Goal: Find specific page/section: Find specific page/section

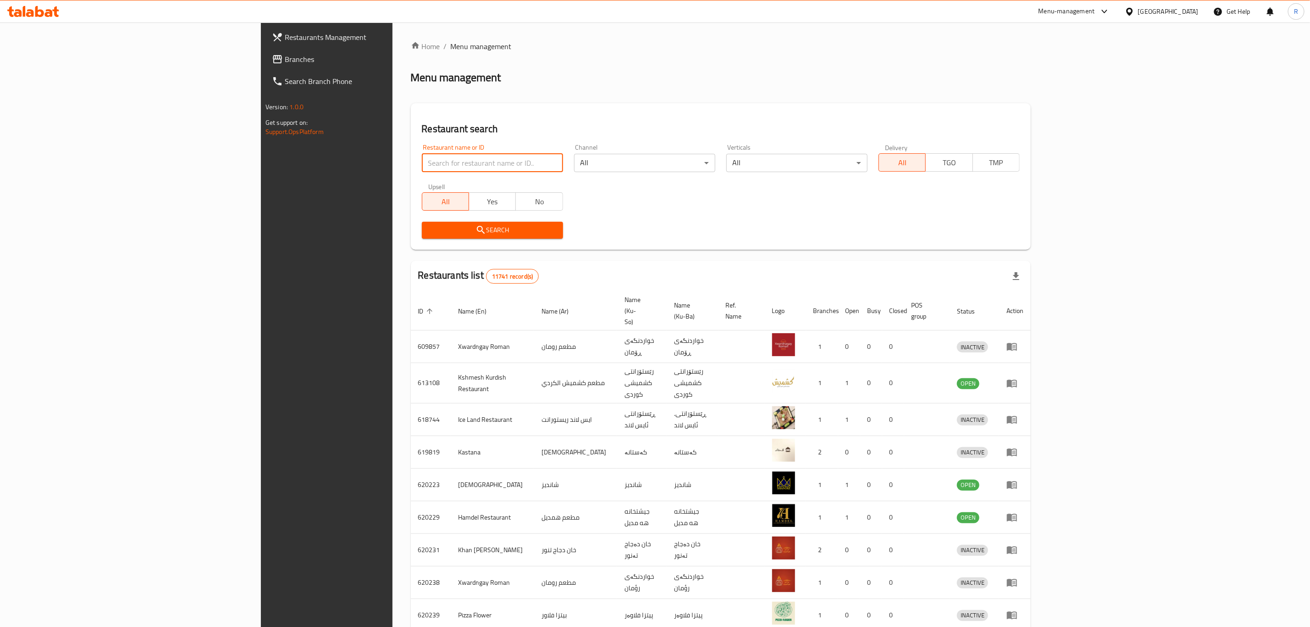
click at [422, 158] on input "search" at bounding box center [492, 163] width 141 height 18
type input "abn alsh"
click at [429, 232] on span "Search" at bounding box center [492, 229] width 127 height 11
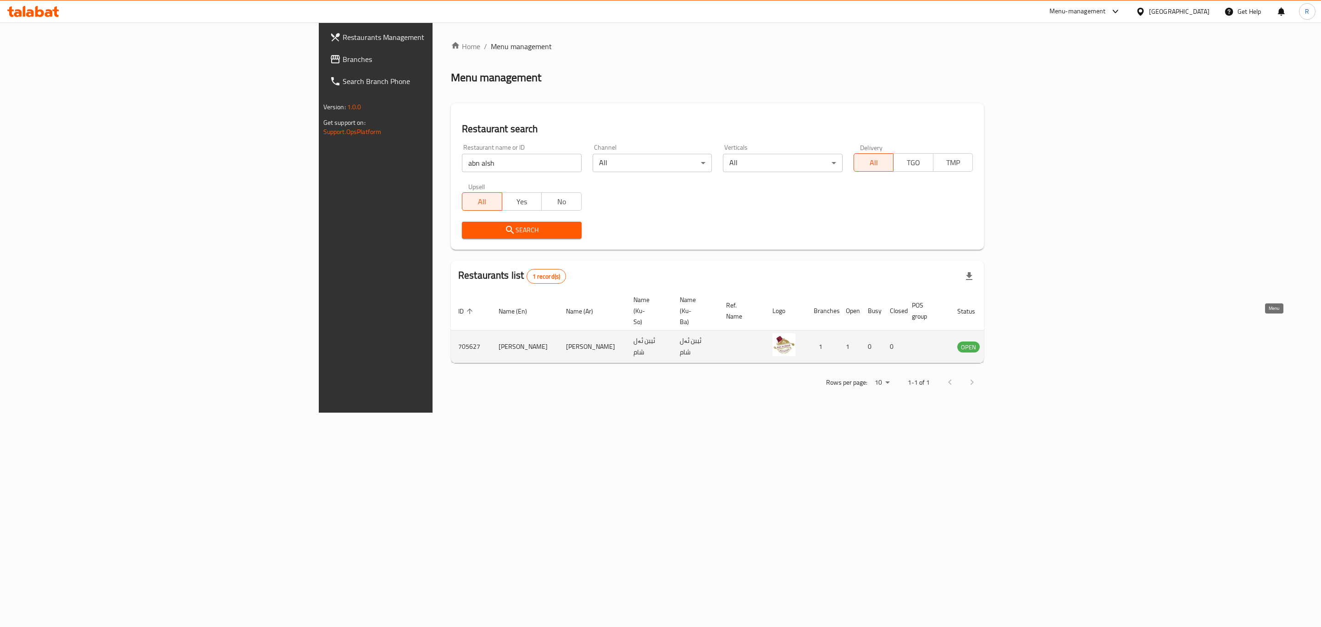
click at [1016, 343] on icon "enhanced table" at bounding box center [1011, 347] width 10 height 8
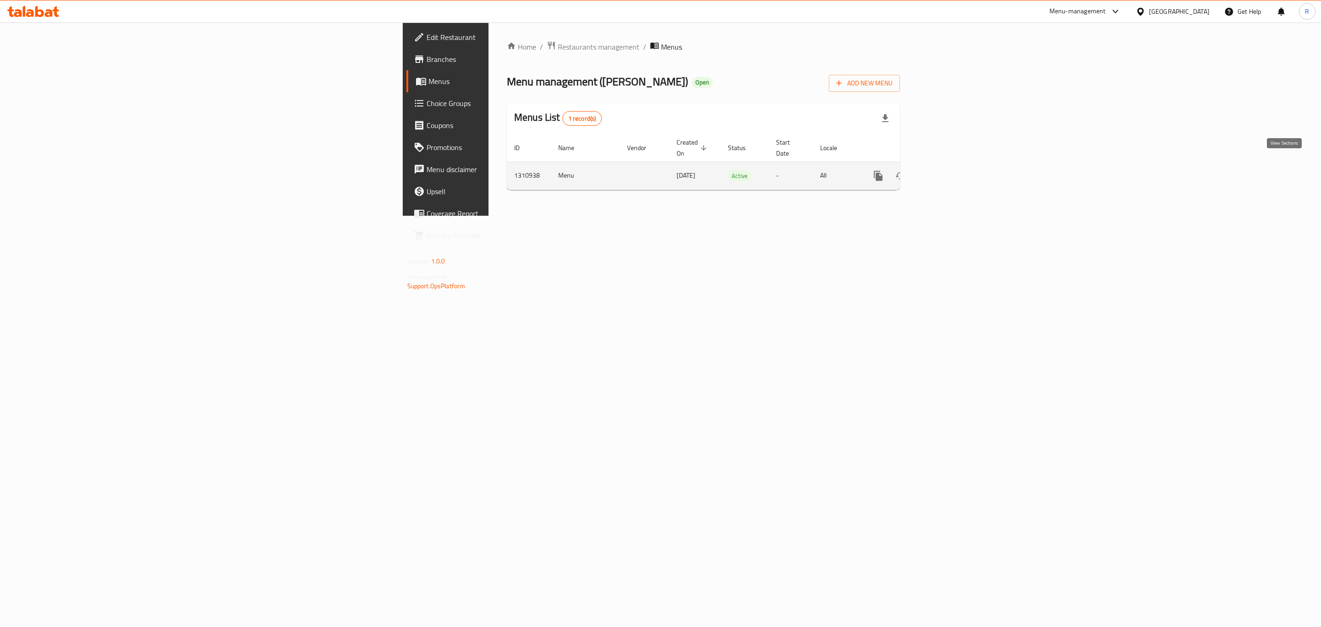
click at [949, 172] on icon "enhanced table" at bounding box center [944, 176] width 8 height 8
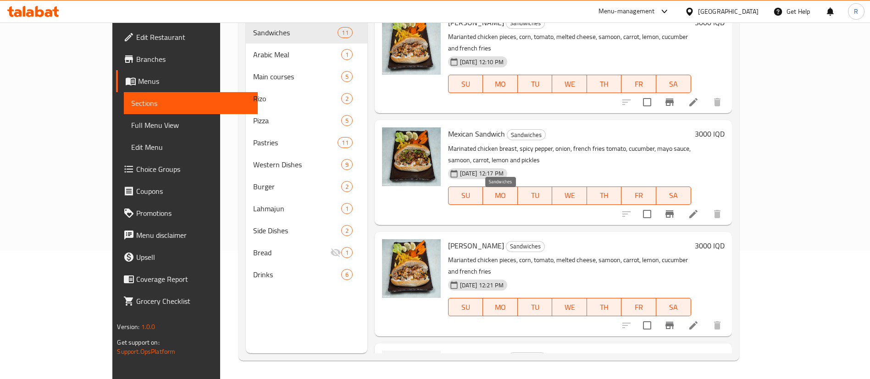
scroll to position [718, 0]
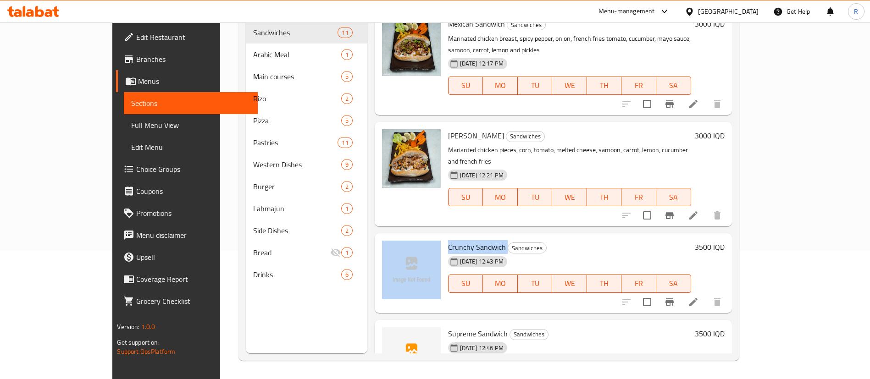
drag, startPoint x: 477, startPoint y: 200, endPoint x: 415, endPoint y: 205, distance: 62.7
click at [415, 237] on div "Crunchy Sandwich Sandwiches [DATE] 12:43 PM SU MO TU WE TH FR SA 3500 IQD" at bounding box center [553, 273] width 350 height 72
copy div "Crunchy Sandwich"
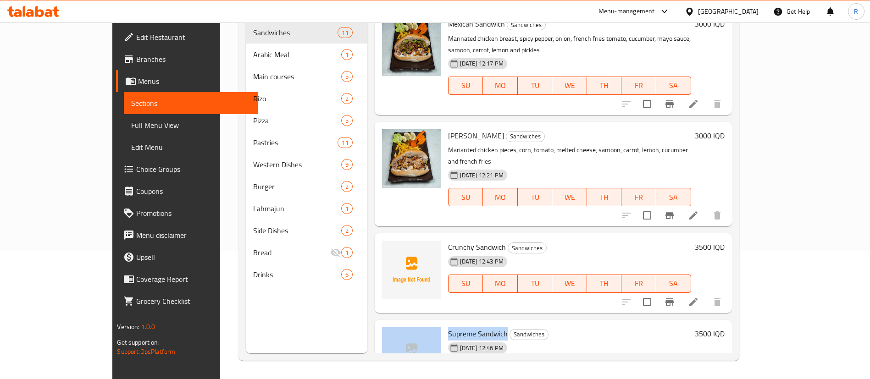
drag, startPoint x: 477, startPoint y: 289, endPoint x: 413, endPoint y: 286, distance: 64.3
click at [413, 324] on div "Supreme Sandwich Sandwiches [DATE] 12:46 PM SU MO TU WE TH FR SA 3500 IQD" at bounding box center [553, 360] width 350 height 72
copy div "Supreme Sandwich"
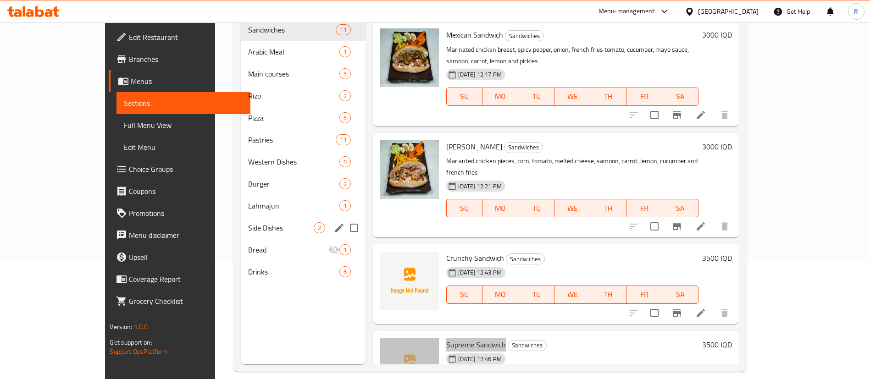
scroll to position [128, 0]
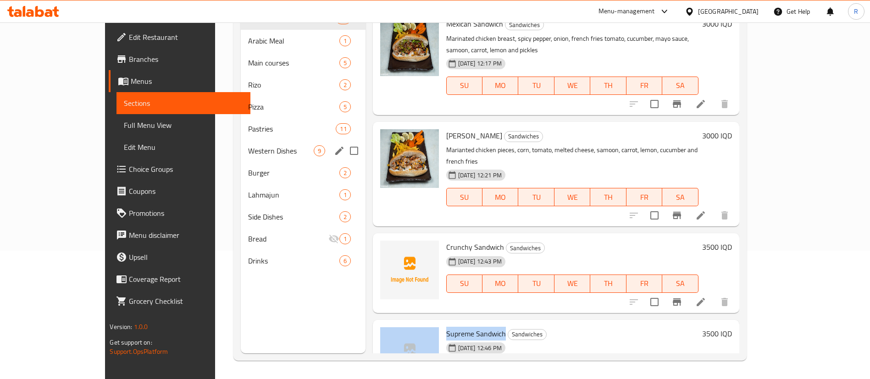
click at [248, 155] on span "Western Dishes" at bounding box center [280, 150] width 65 height 11
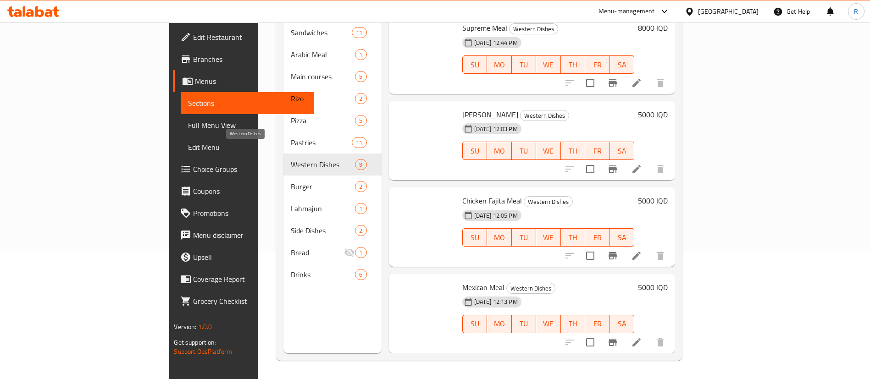
scroll to position [477, 0]
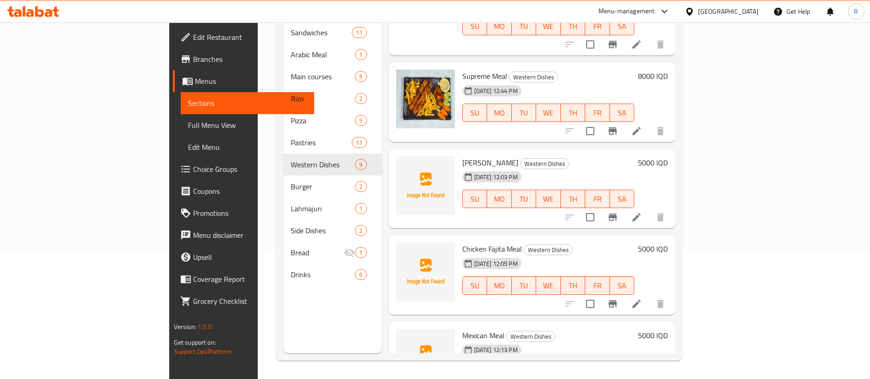
drag, startPoint x: 465, startPoint y: 113, endPoint x: 429, endPoint y: 118, distance: 36.5
click at [415, 153] on div "[PERSON_NAME] Western Dishes [DATE] 12:03 PM SU MO TU WE TH FR SA 5000 IQD" at bounding box center [532, 189] width 279 height 72
copy div "[PERSON_NAME]"
drag, startPoint x: 477, startPoint y: 199, endPoint x: 419, endPoint y: 200, distance: 58.7
click at [459, 239] on div "Chicken Fajita Meal Western Dishes [DATE] 12:05 PM SU MO TU WE TH FR SA" at bounding box center [549, 275] width 180 height 72
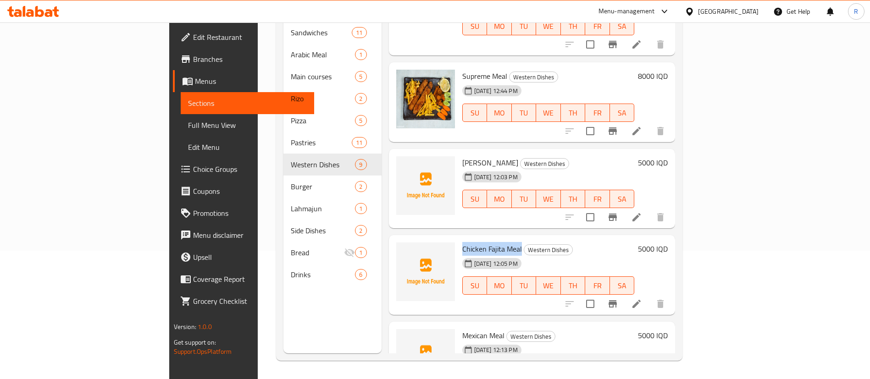
copy span "Chicken Fajita Meal"
drag, startPoint x: 461, startPoint y: 289, endPoint x: 419, endPoint y: 291, distance: 41.3
click at [459, 326] on div "Mexican Meal Western Dishes [DATE] 12:13 PM SU MO TU WE TH FR SA" at bounding box center [549, 362] width 180 height 72
click at [462, 329] on span "Mexican Meal" at bounding box center [483, 336] width 42 height 14
click at [507, 332] on span "Western Dishes" at bounding box center [531, 337] width 48 height 11
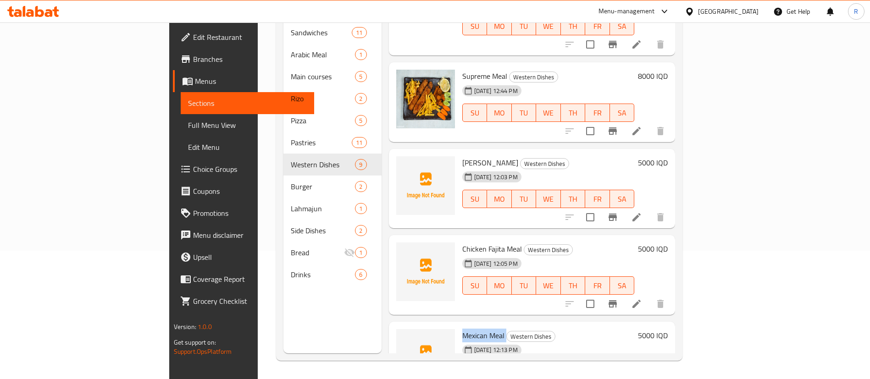
drag, startPoint x: 464, startPoint y: 286, endPoint x: 422, endPoint y: 287, distance: 42.2
click at [462, 329] on h6 "Mexican Meal Western Dishes" at bounding box center [548, 335] width 172 height 13
copy h6 "Mexican Meal"
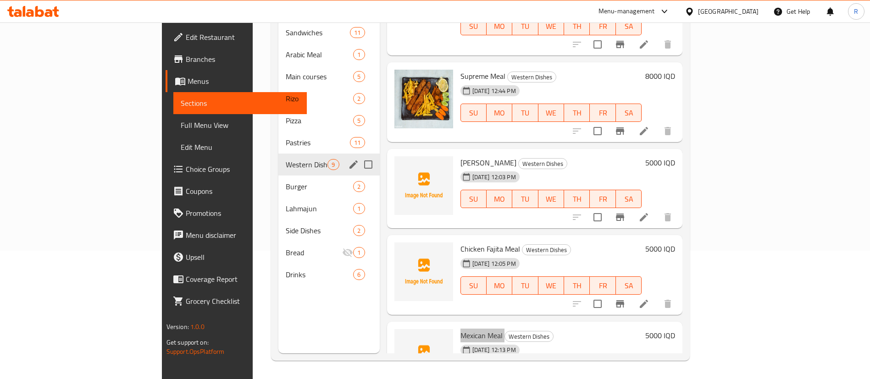
scroll to position [0, 0]
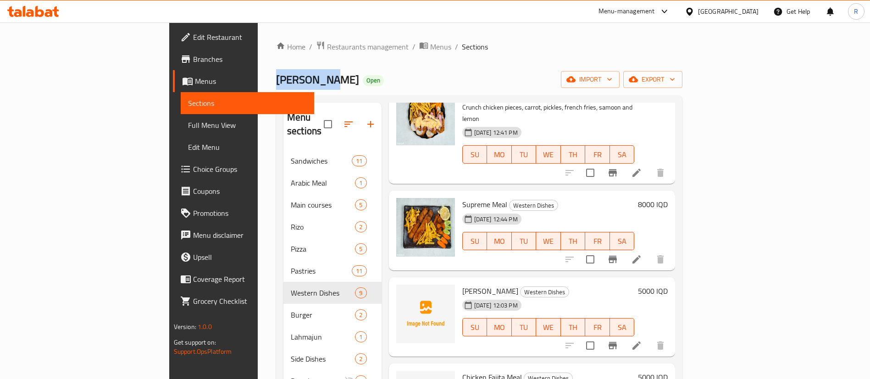
drag, startPoint x: 219, startPoint y: 79, endPoint x: 148, endPoint y: 81, distance: 70.7
click at [258, 81] on div "Home / Restaurants management / Menus / Sections Abn Alsham Open import export …" at bounding box center [479, 264] width 443 height 485
copy span "[PERSON_NAME]"
